Goal: Browse casually: Explore the website without a specific task or goal

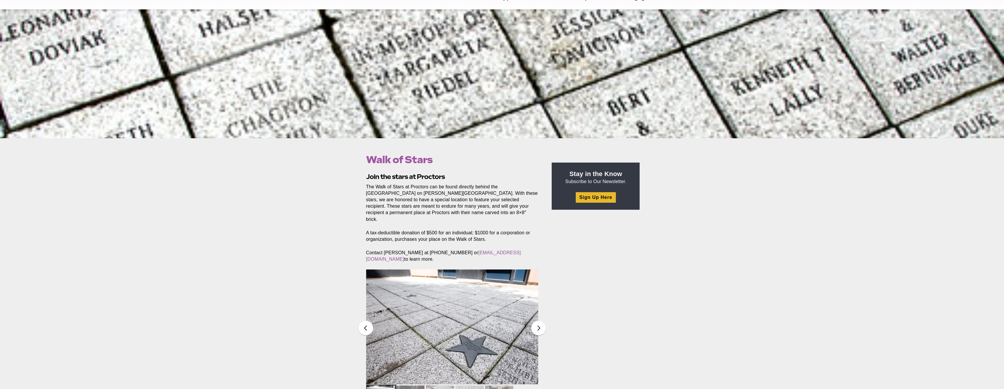
scroll to position [60, 0]
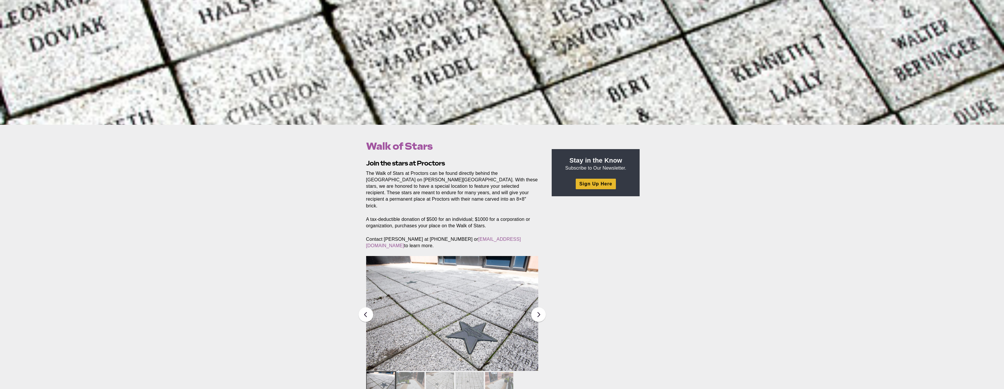
click at [430, 278] on img at bounding box center [452, 313] width 172 height 115
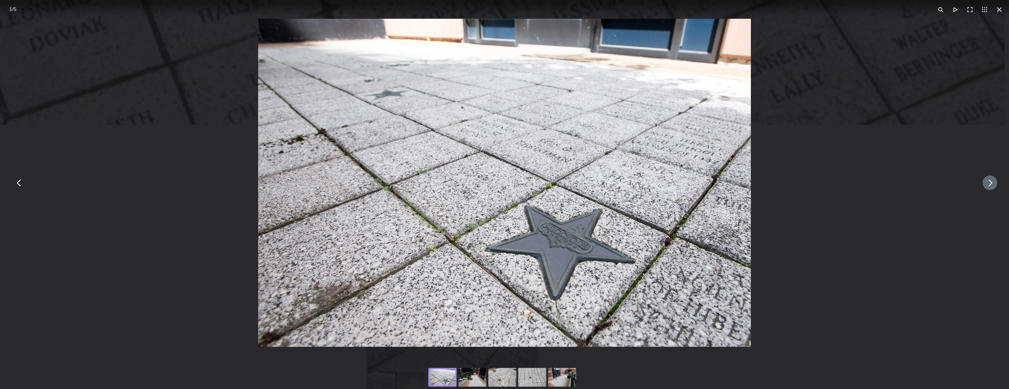
click at [986, 187] on button "You can close this modal content with the ESC key" at bounding box center [989, 183] width 15 height 15
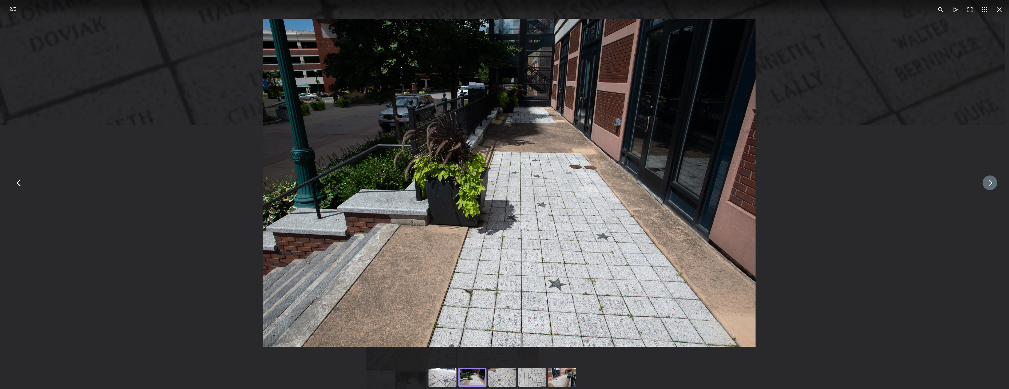
click at [986, 187] on button "You can close this modal content with the ESC key" at bounding box center [989, 183] width 15 height 15
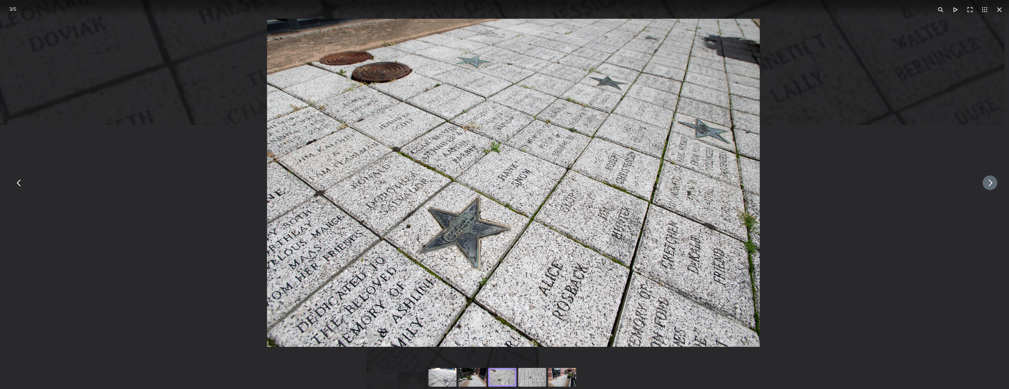
click at [986, 187] on button "You can close this modal content with the ESC key" at bounding box center [989, 183] width 15 height 15
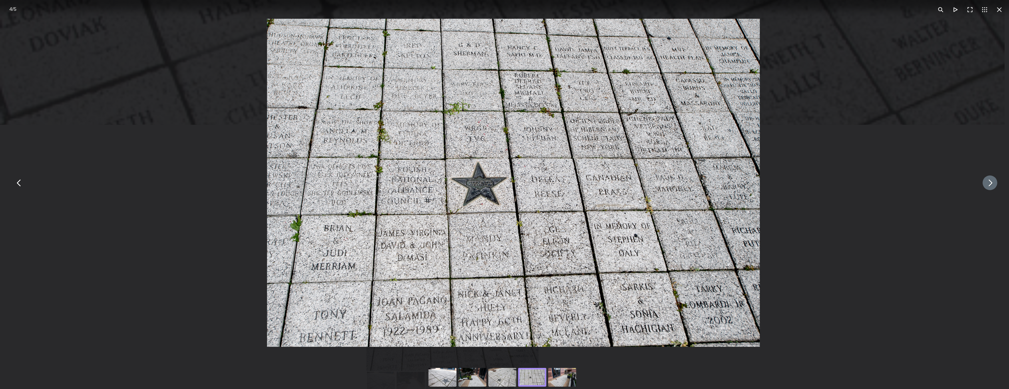
click at [986, 187] on button "You can close this modal content with the ESC key" at bounding box center [989, 183] width 15 height 15
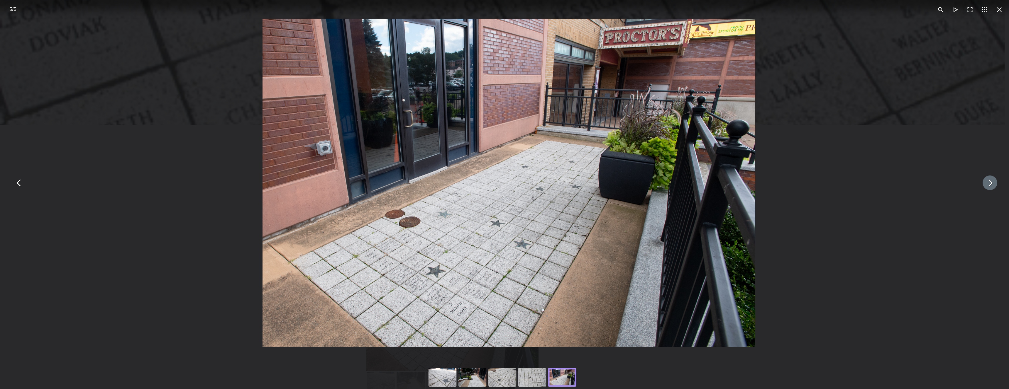
click at [986, 187] on button "You can close this modal content with the ESC key" at bounding box center [989, 183] width 15 height 15
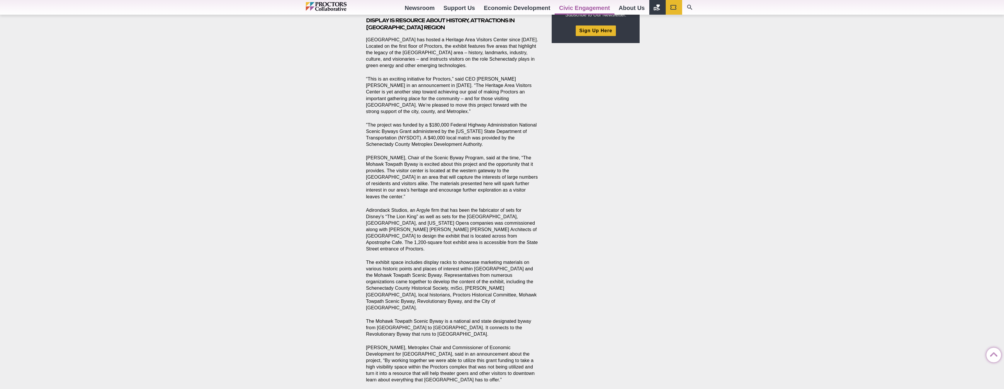
scroll to position [12, 0]
